Goal: Find specific page/section: Find specific page/section

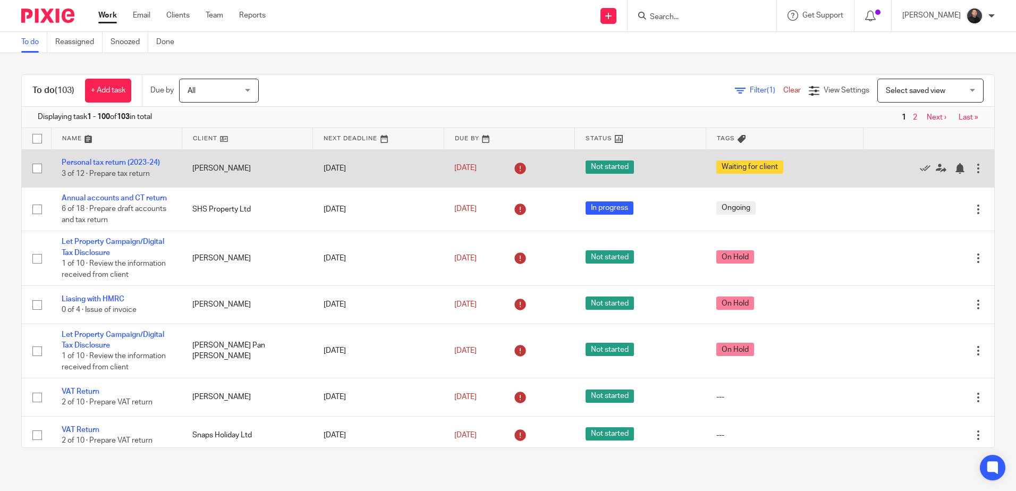
click at [397, 186] on td "25 Feb 2025" at bounding box center [378, 168] width 131 height 38
click at [398, 186] on td "25 Feb 2025" at bounding box center [378, 168] width 131 height 38
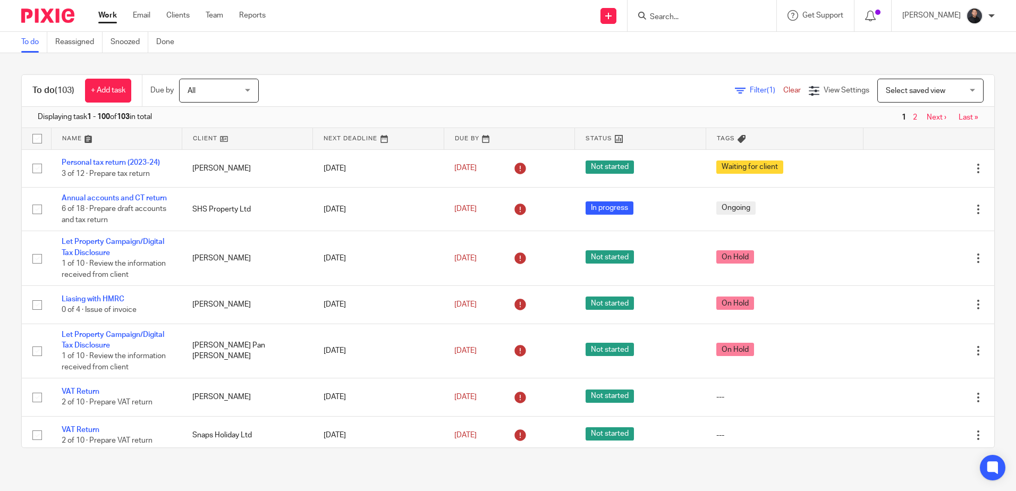
click at [697, 19] on input "Search" at bounding box center [697, 18] width 96 height 10
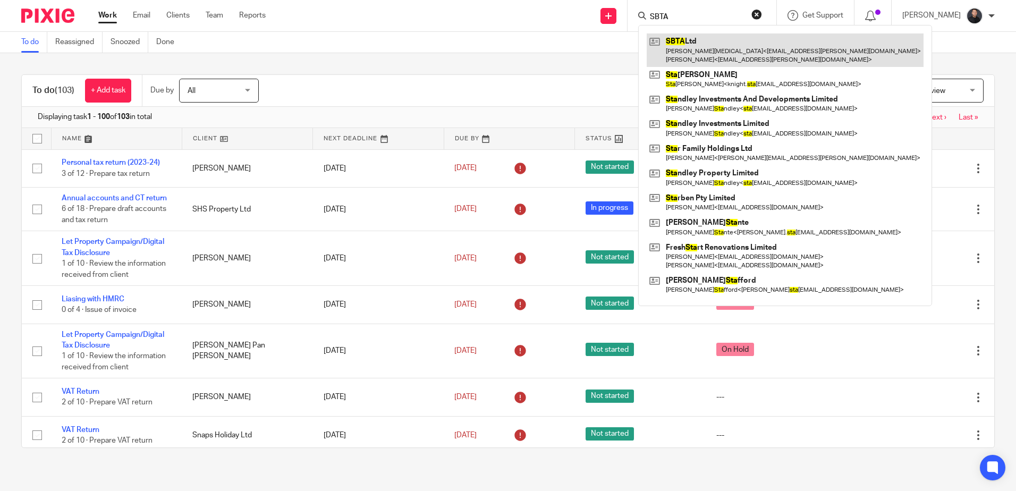
type input "SBTA"
click at [710, 56] on link at bounding box center [785, 49] width 277 height 33
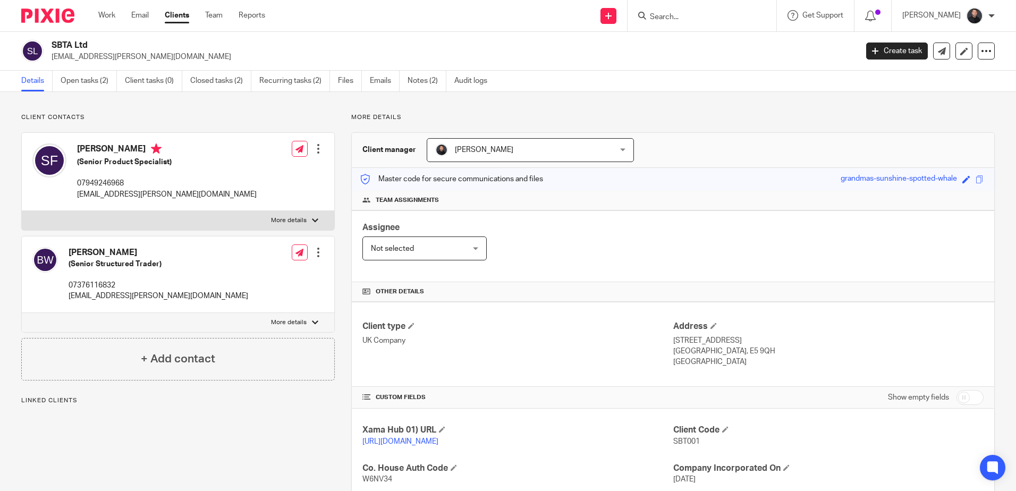
scroll to position [157, 0]
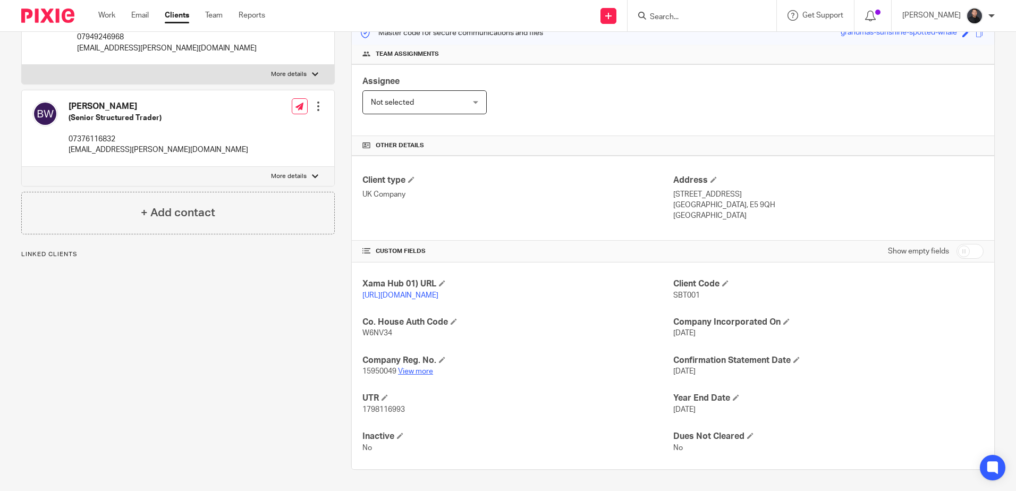
click at [426, 372] on link "View more" at bounding box center [415, 371] width 35 height 7
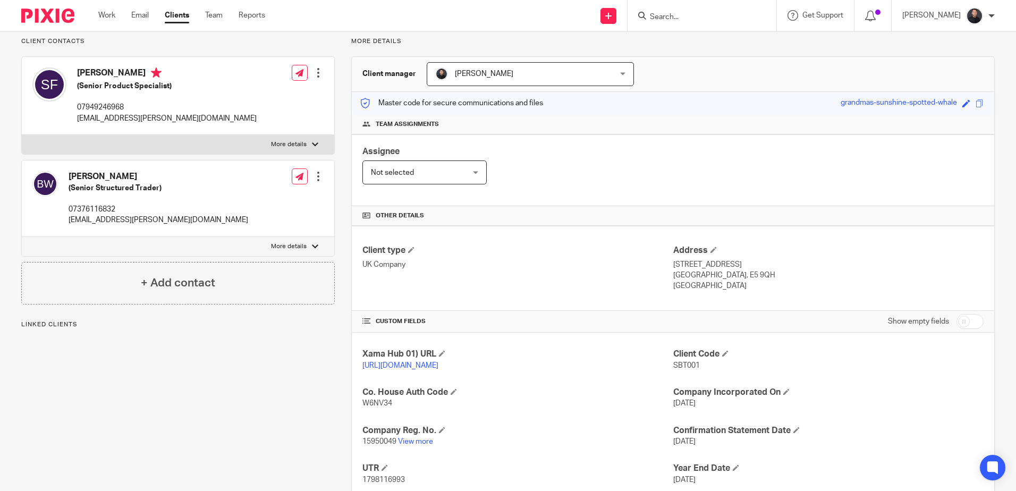
scroll to position [0, 0]
